Goal: Find specific page/section: Find specific page/section

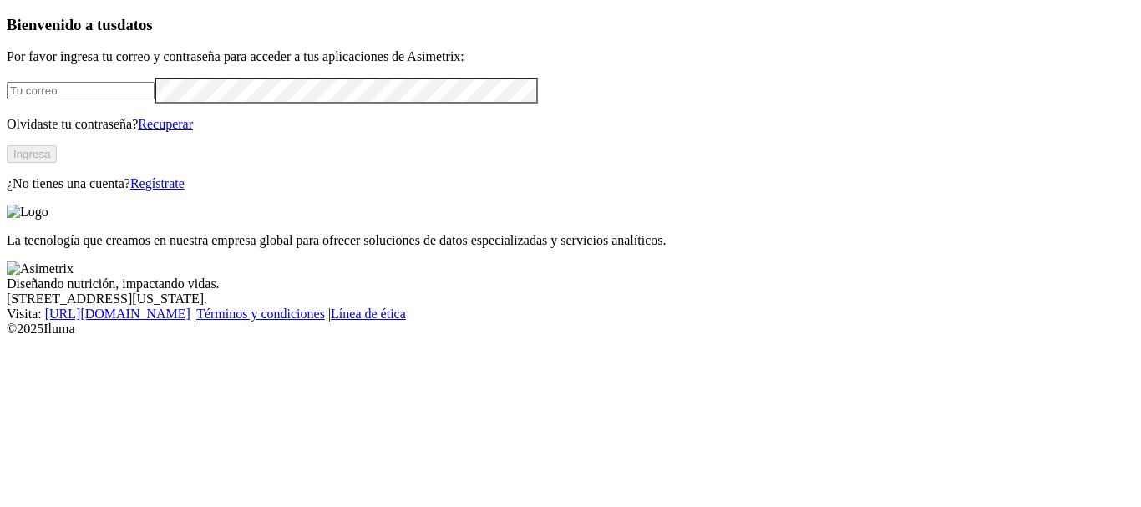
type input "[PERSON_NAME][EMAIL_ADDRESS][PERSON_NAME][DOMAIN_NAME]"
click at [57, 163] on button "Ingresa" at bounding box center [32, 154] width 50 height 18
